Goal: Find specific page/section: Find specific page/section

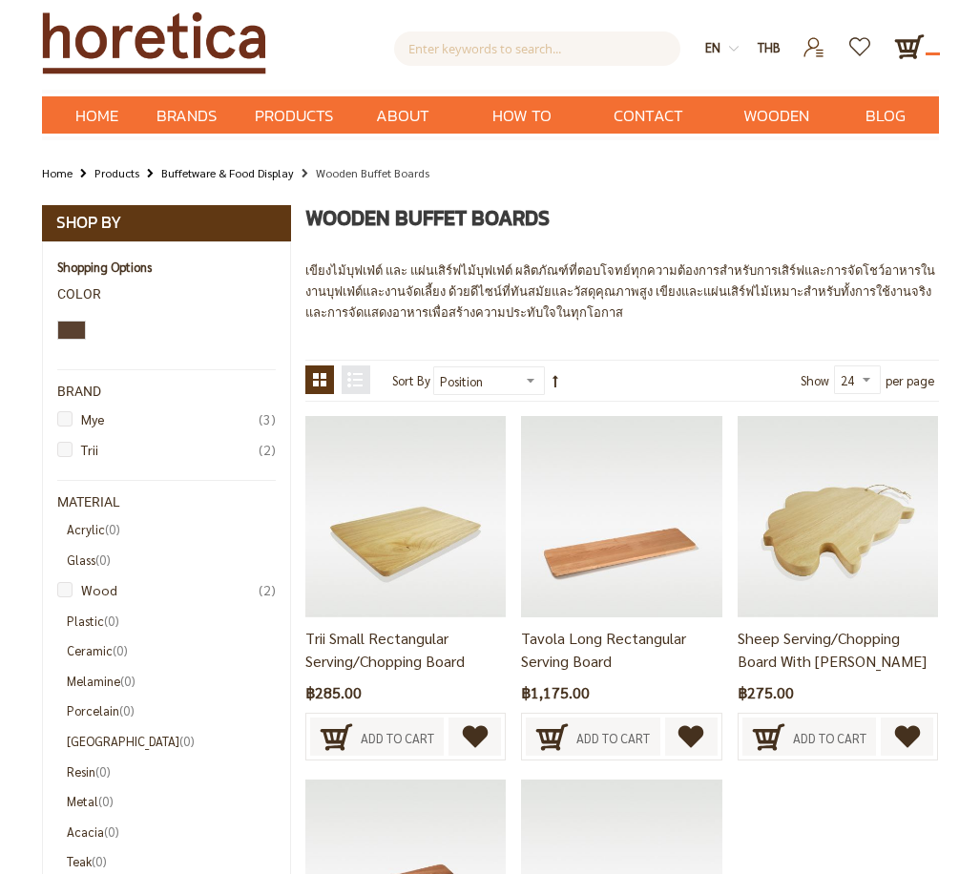
click at [748, 310] on div "เขียงไม้บุฟเฟ่ต์ และ แผ่นเสิร์ฟไม้บุฟเฟ่ต์ ผลิตภัณฑ์ที่ตอบโจทย์ทุกความต้องการสำ…" at bounding box center [622, 291] width 634 height 62
click at [477, 53] on input "text" at bounding box center [537, 48] width 286 height 34
type input "R"
click at [470, 50] on input "R" at bounding box center [537, 48] width 286 height 34
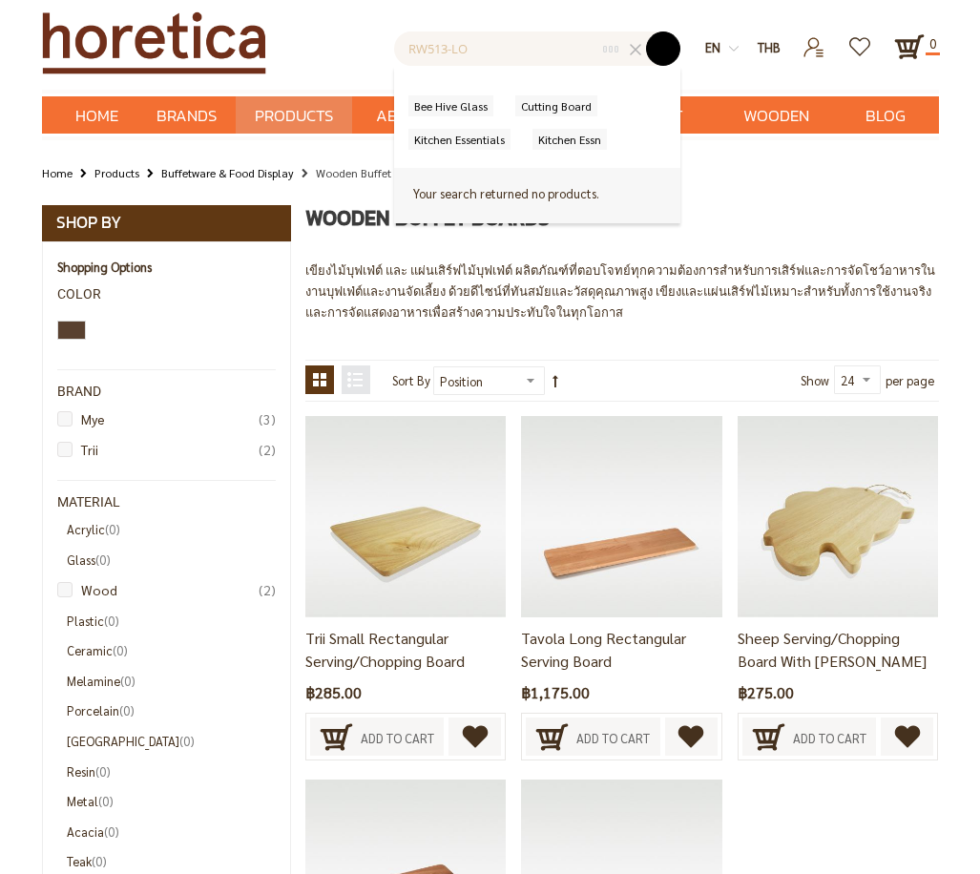
type input "RW513-LO"
click at [662, 54] on button "submit" at bounding box center [663, 48] width 34 height 34
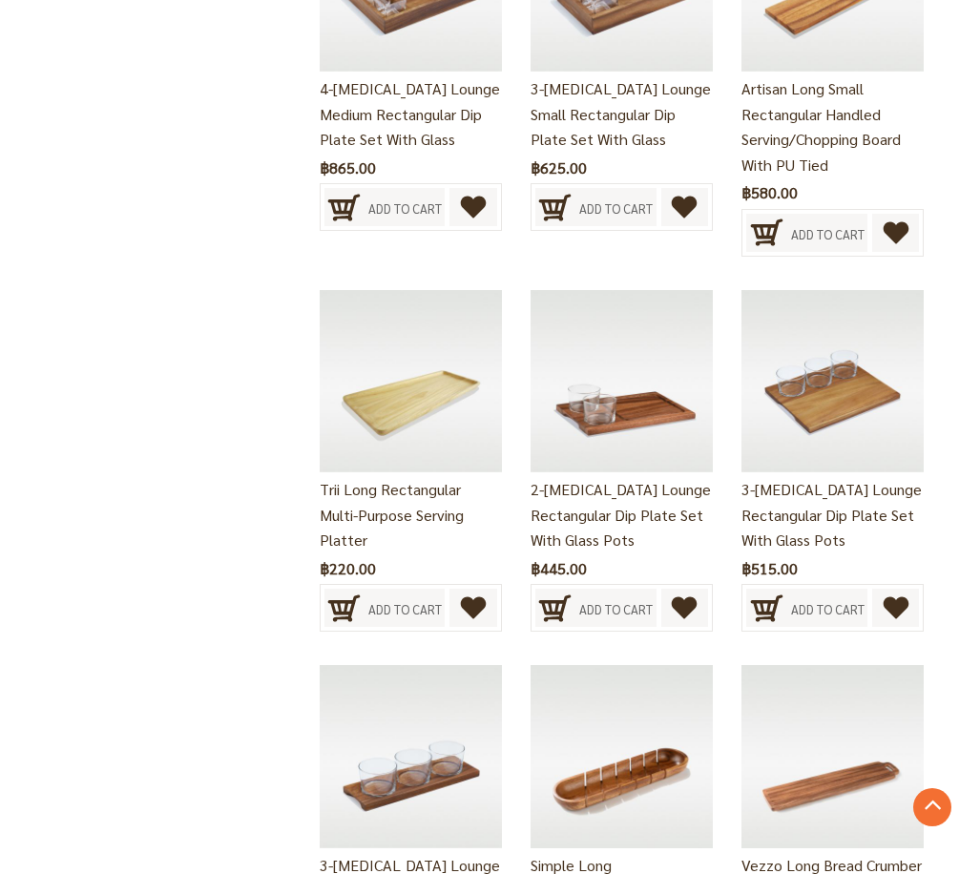
scroll to position [2004, 0]
